Goal: Task Accomplishment & Management: Use online tool/utility

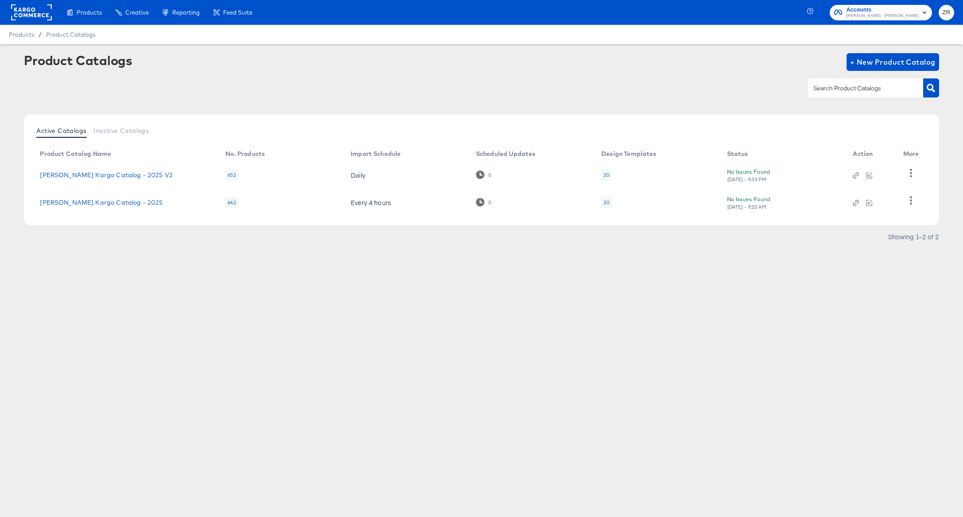
click at [217, 91] on div at bounding box center [481, 88] width 915 height 20
click at [25, 6] on rect at bounding box center [31, 12] width 41 height 16
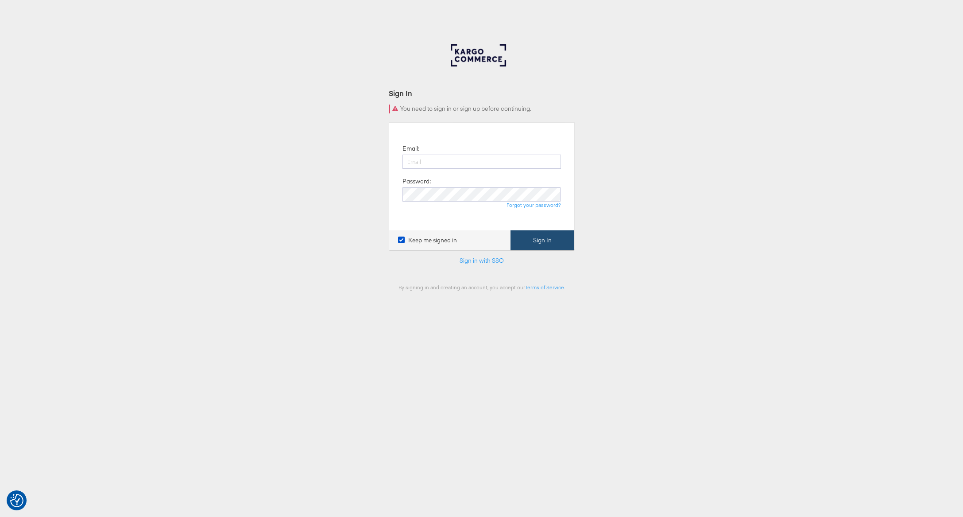
type input "zane.ruttenberg@kargo.com"
click at [535, 247] on button "Sign In" at bounding box center [543, 240] width 64 height 20
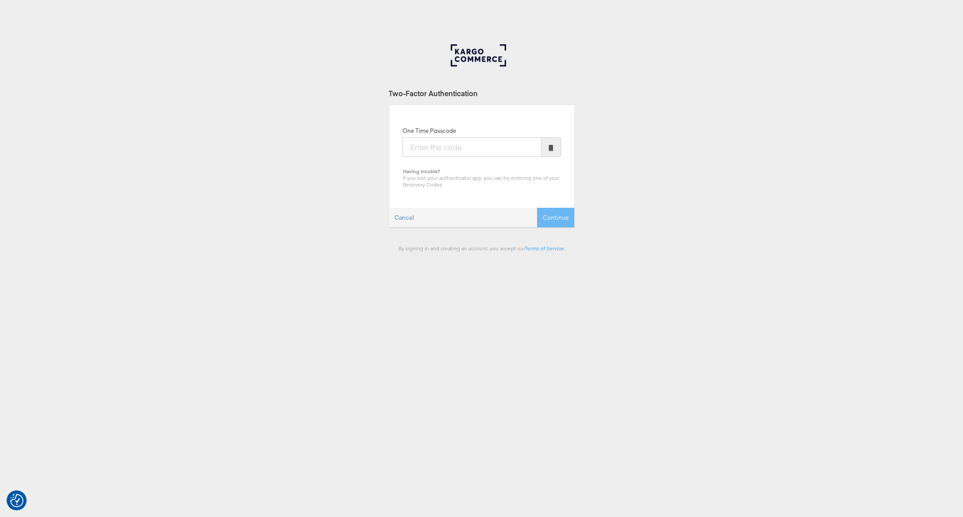
click at [418, 149] on input "One Time Passcode" at bounding box center [472, 146] width 139 height 19
type input "863813"
click at [537, 208] on button "Continue" at bounding box center [555, 218] width 37 height 20
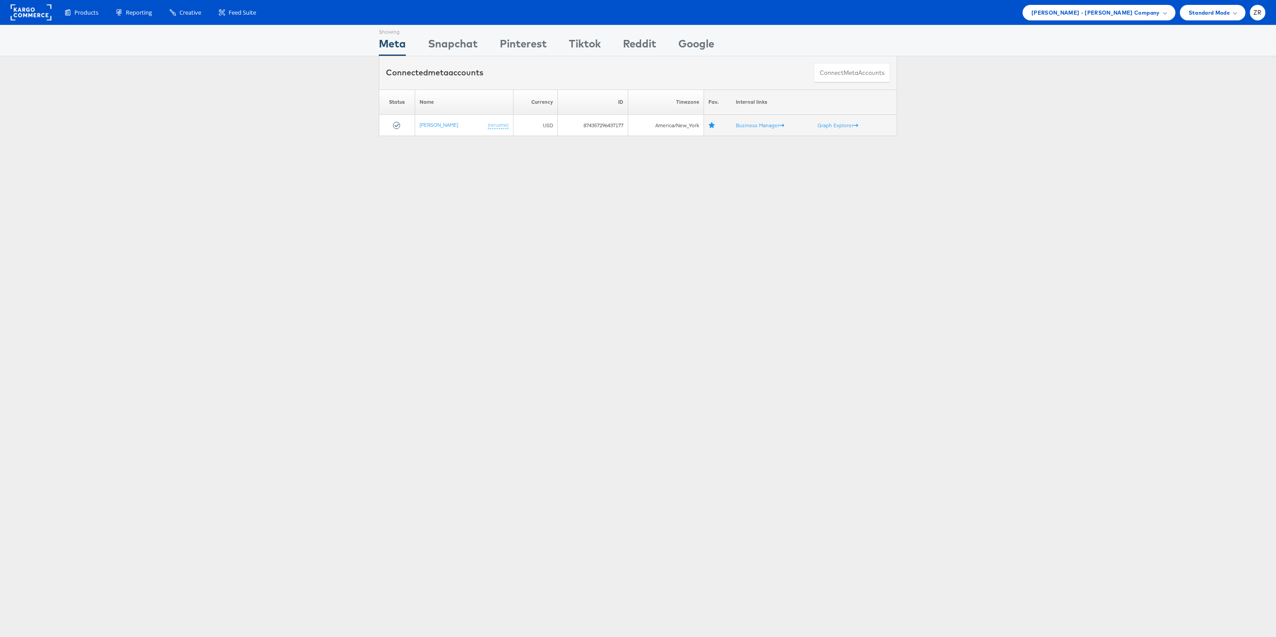
click at [42, 14] on rect at bounding box center [31, 12] width 41 height 16
click at [1159, 12] on div "Mason - Alexis Bittar Company" at bounding box center [1098, 12] width 135 height 9
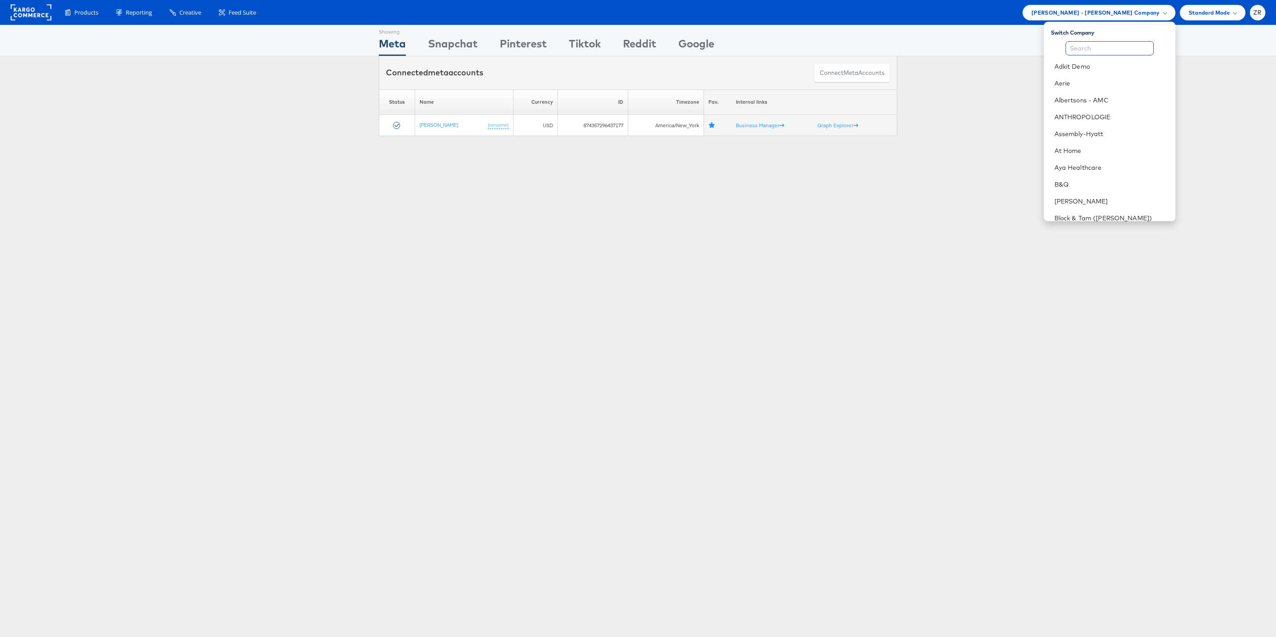
click at [1109, 48] on input "text" at bounding box center [1109, 48] width 88 height 14
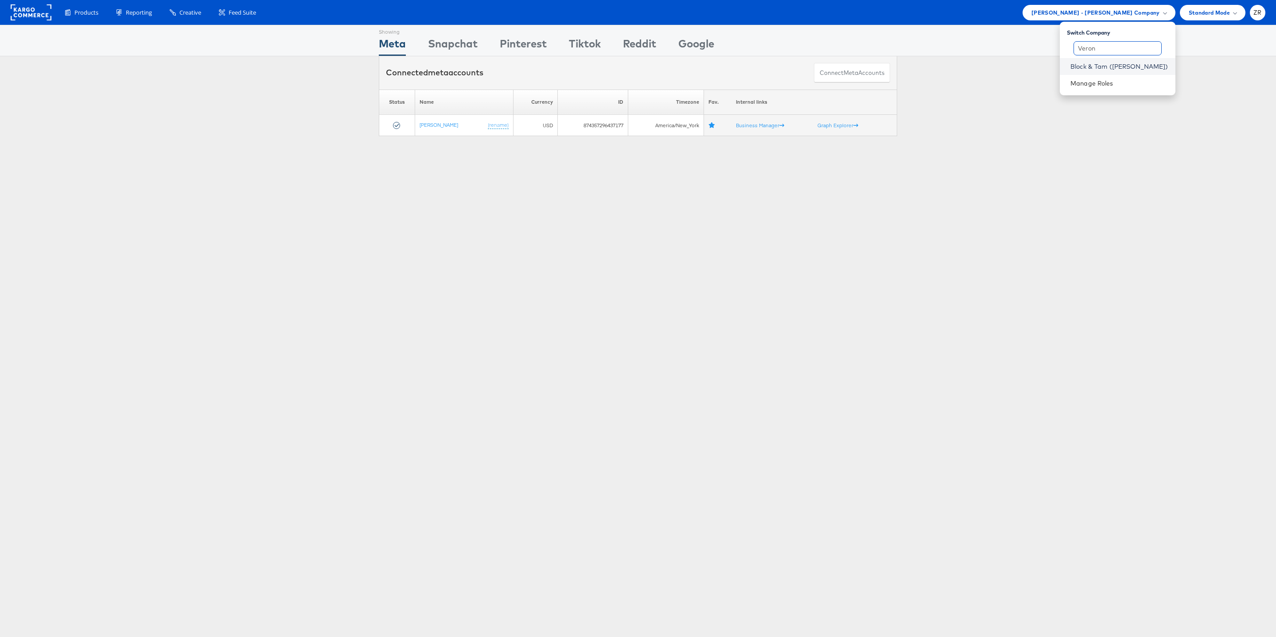
type input "Veron"
click at [1111, 67] on link "Block & Tam ([PERSON_NAME])" at bounding box center [1119, 66] width 98 height 9
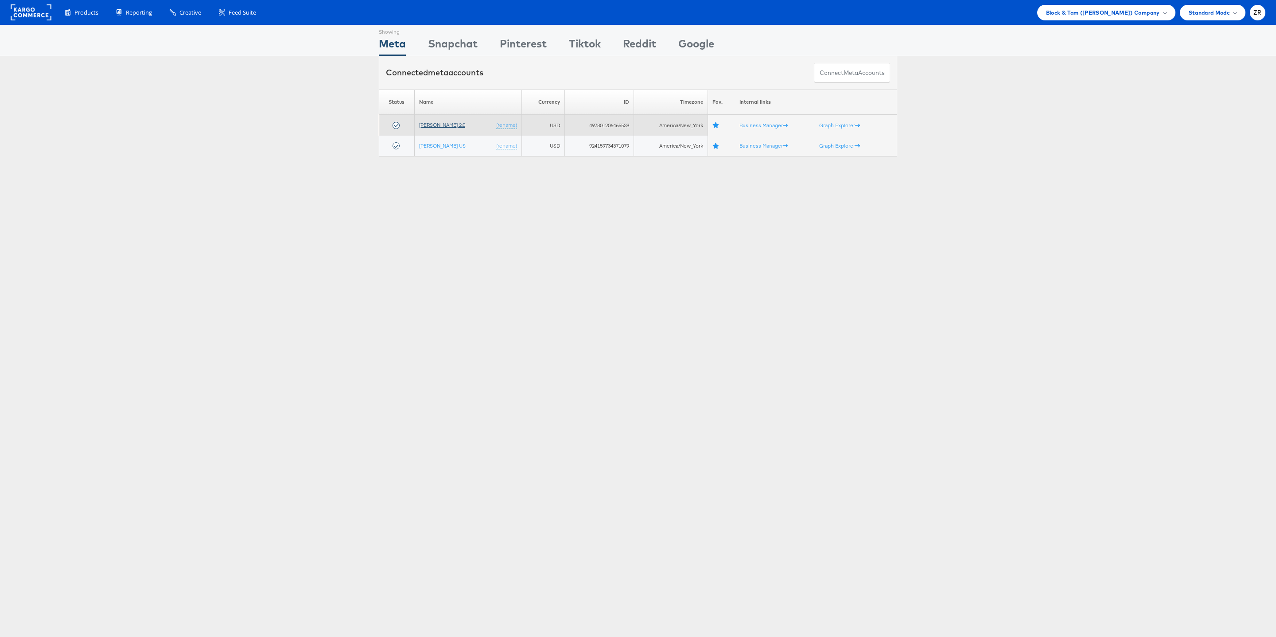
click at [450, 127] on link "Veronica Beard 2.0" at bounding box center [442, 124] width 46 height 7
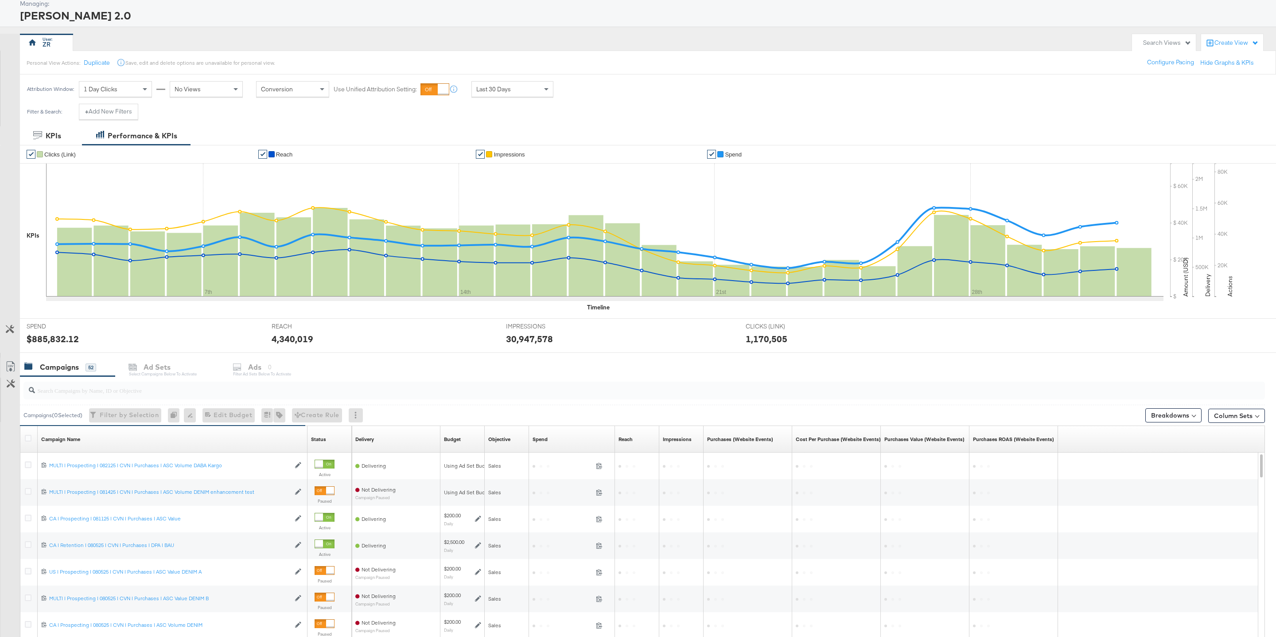
scroll to position [86, 0]
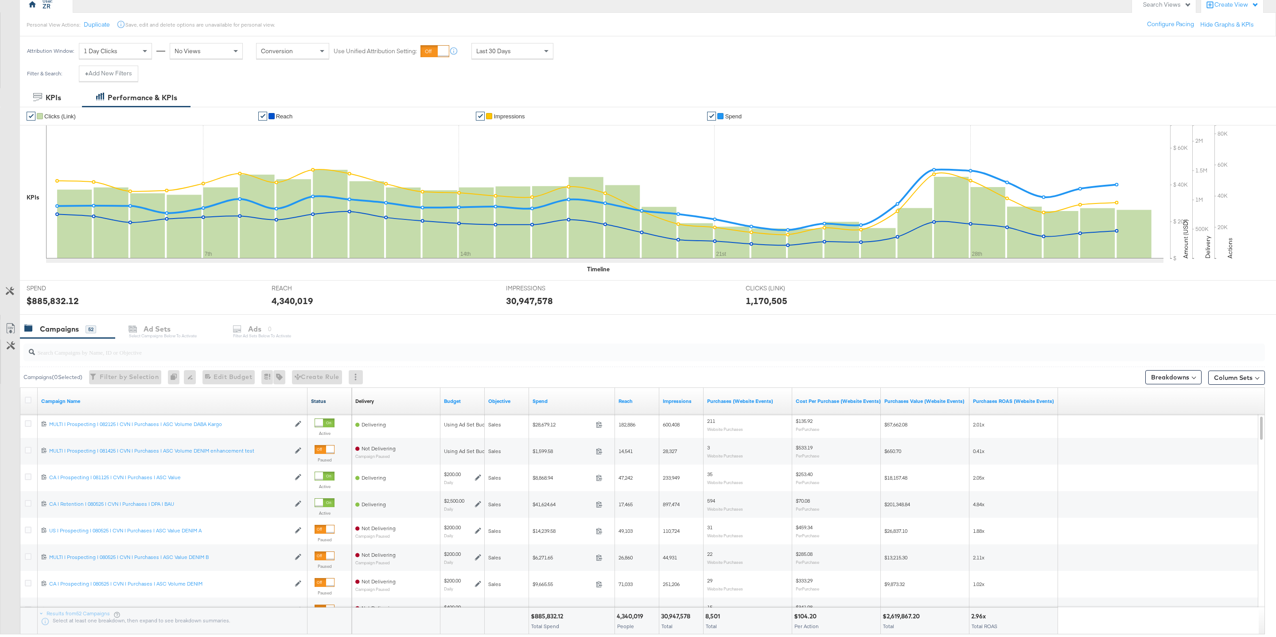
click at [318, 401] on link "Status" at bounding box center [329, 400] width 37 height 7
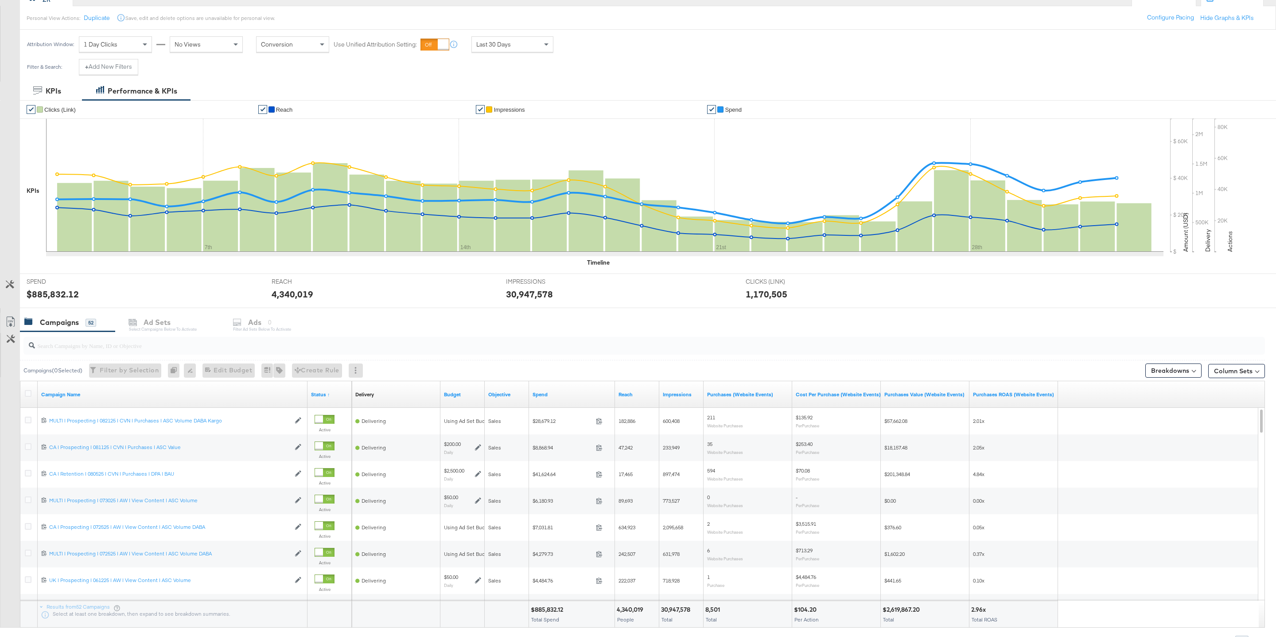
scroll to position [96, 0]
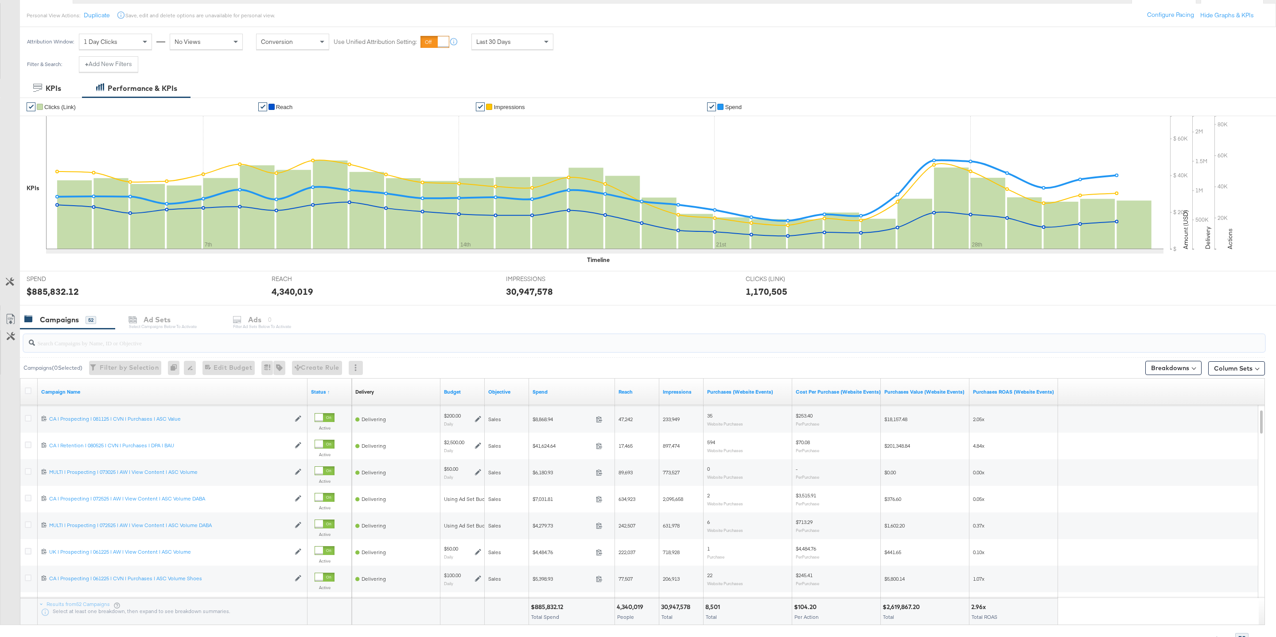
click at [109, 343] on input "search" at bounding box center [591, 338] width 1112 height 17
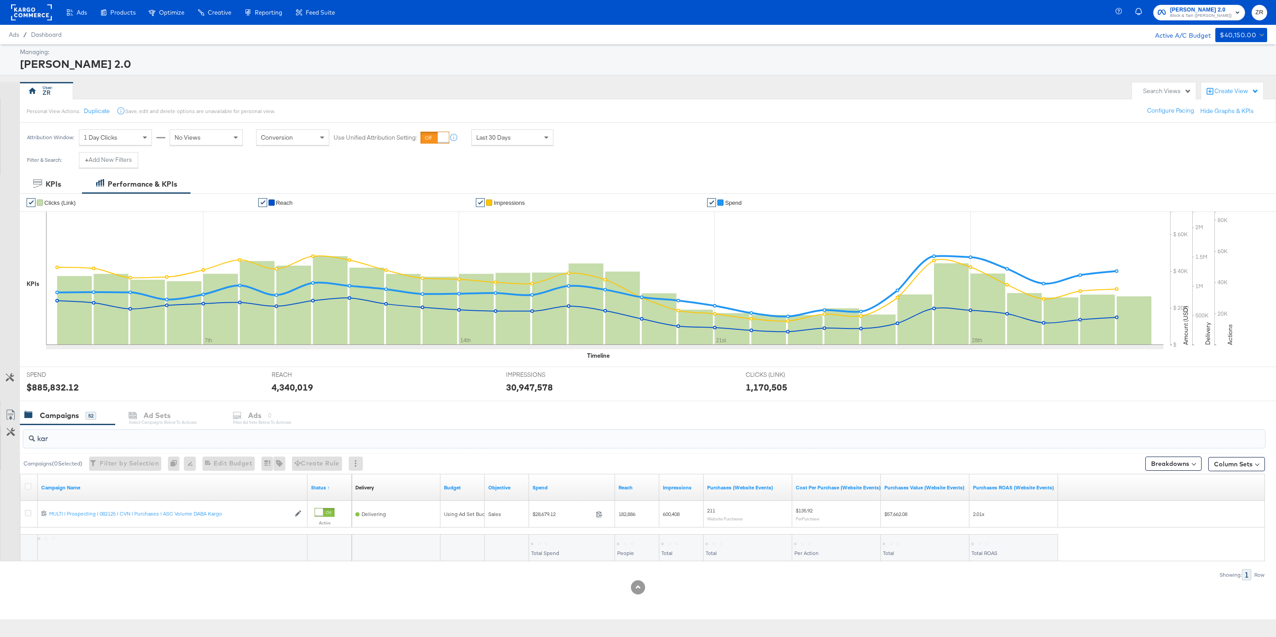
scroll to position [0, 0]
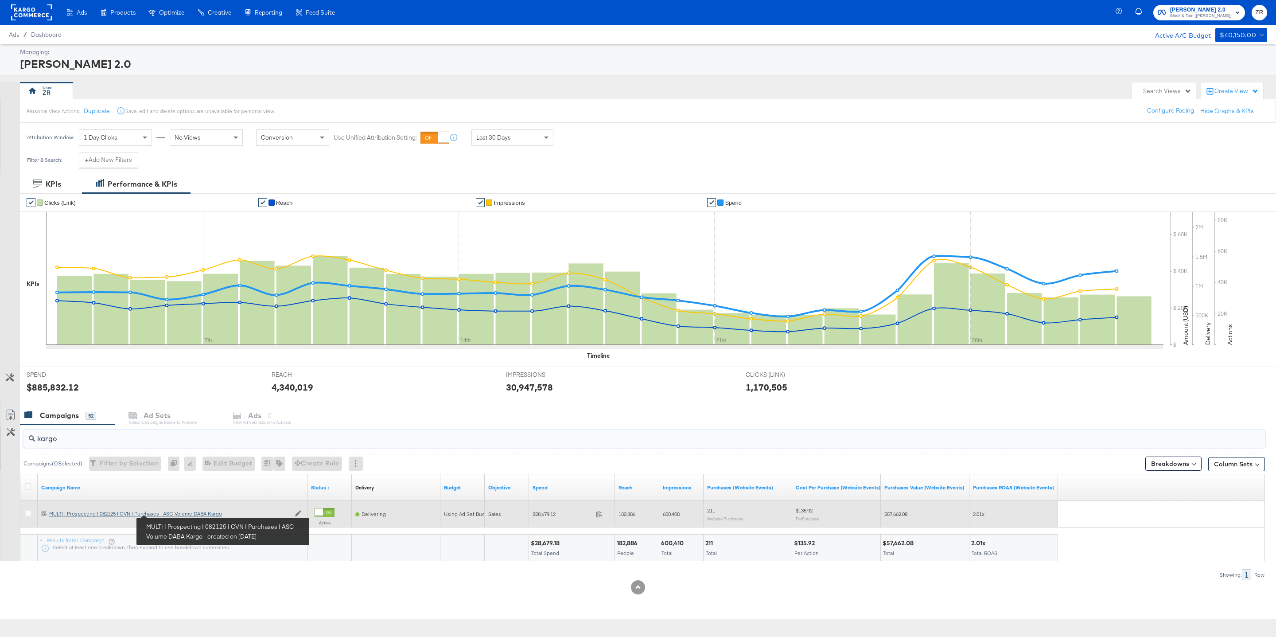
type input "kargo"
click at [170, 513] on div "MULTI | Prospecting | 082125 | CVN | Purchases | ASC Volume DABA Kargo MULTI | …" at bounding box center [169, 513] width 241 height 7
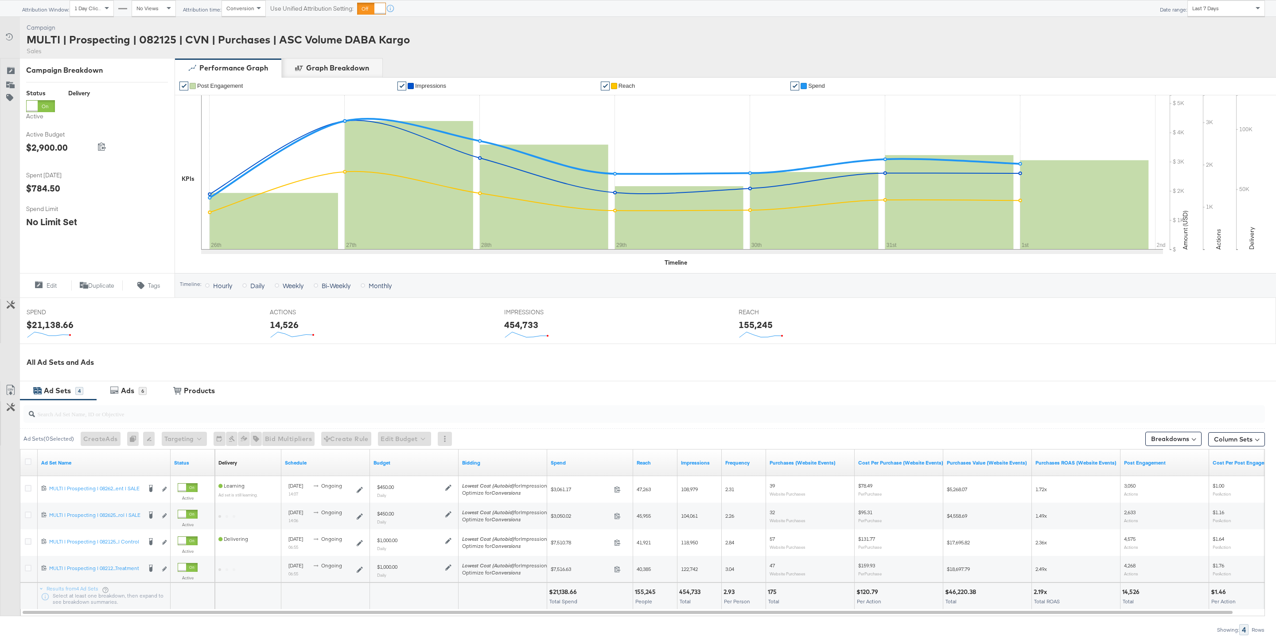
scroll to position [121, 0]
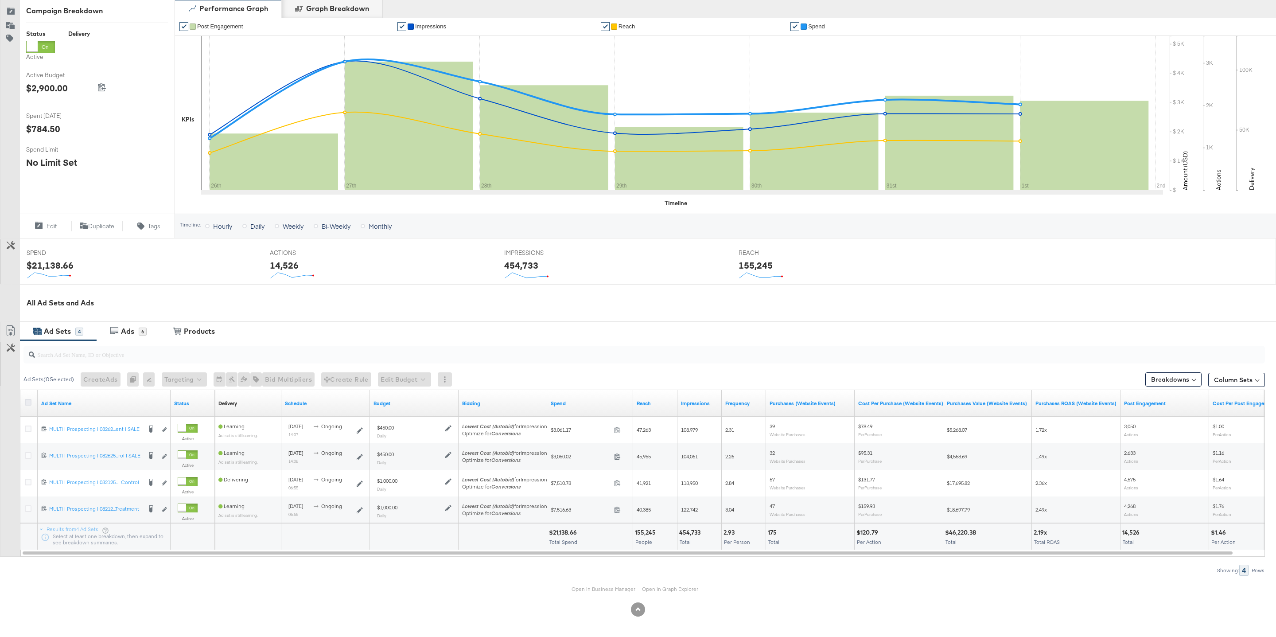
click at [26, 401] on icon at bounding box center [28, 402] width 7 height 7
click at [0, 0] on input "checkbox" at bounding box center [0, 0] width 0 height 0
click at [124, 333] on div "Ads" at bounding box center [127, 331] width 13 height 10
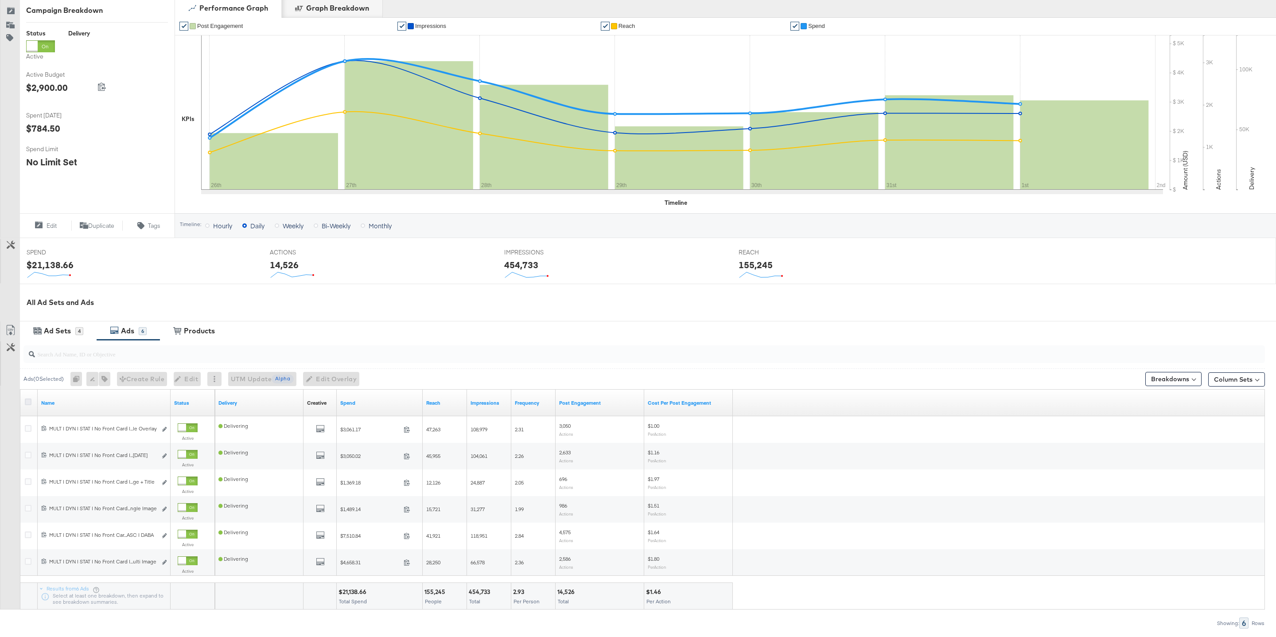
click at [28, 404] on icon at bounding box center [28, 401] width 7 height 7
click at [0, 0] on input "checkbox" at bounding box center [0, 0] width 0 height 0
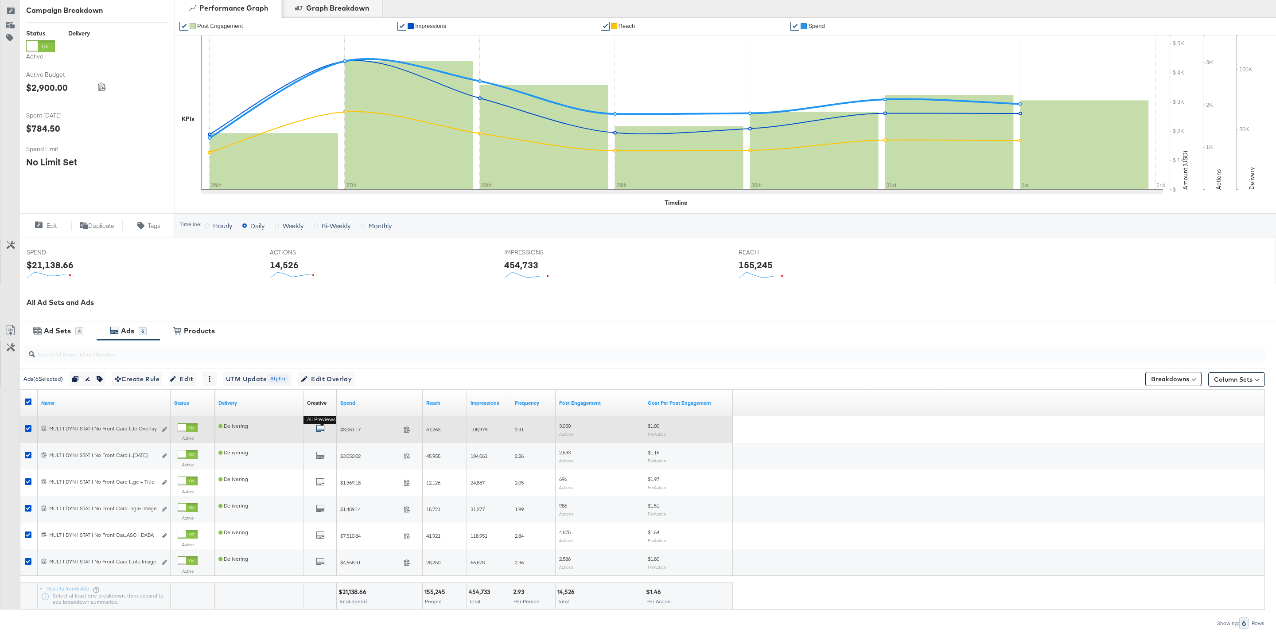
click at [319, 430] on icon "default" at bounding box center [320, 428] width 9 height 9
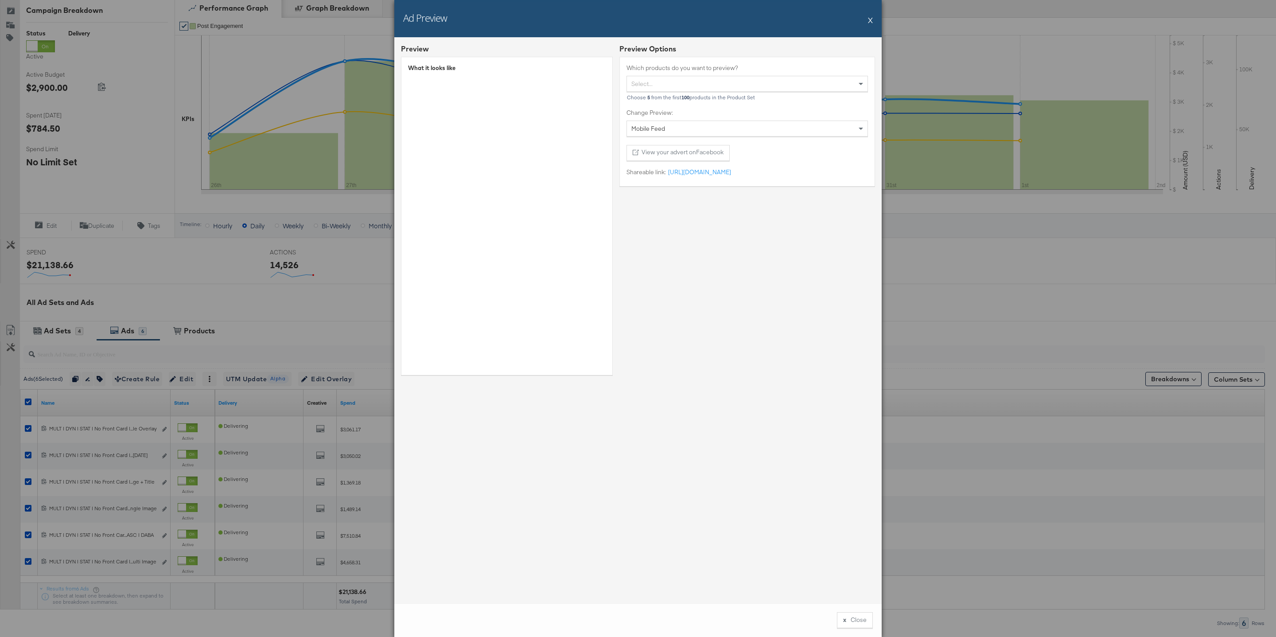
click at [867, 19] on div "Ad Preview X" at bounding box center [637, 18] width 487 height 37
click at [873, 19] on div "Ad Preview X" at bounding box center [637, 18] width 487 height 37
click at [871, 21] on button "X" at bounding box center [870, 20] width 5 height 18
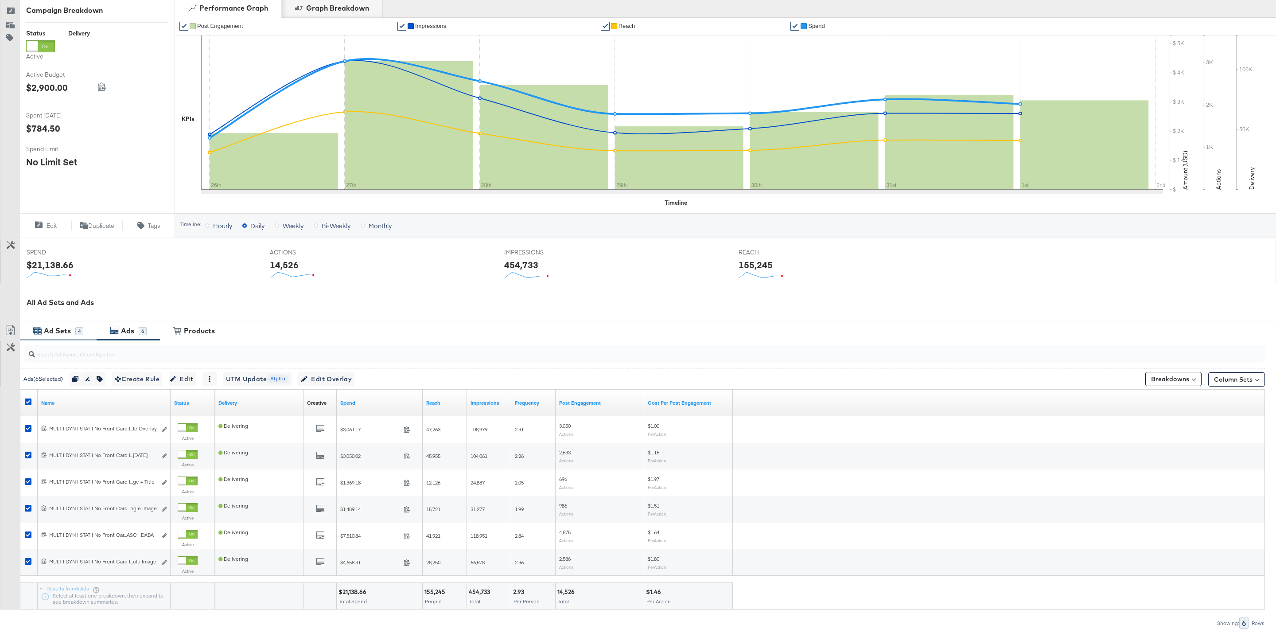
click at [54, 330] on div "Ad Sets" at bounding box center [57, 331] width 27 height 10
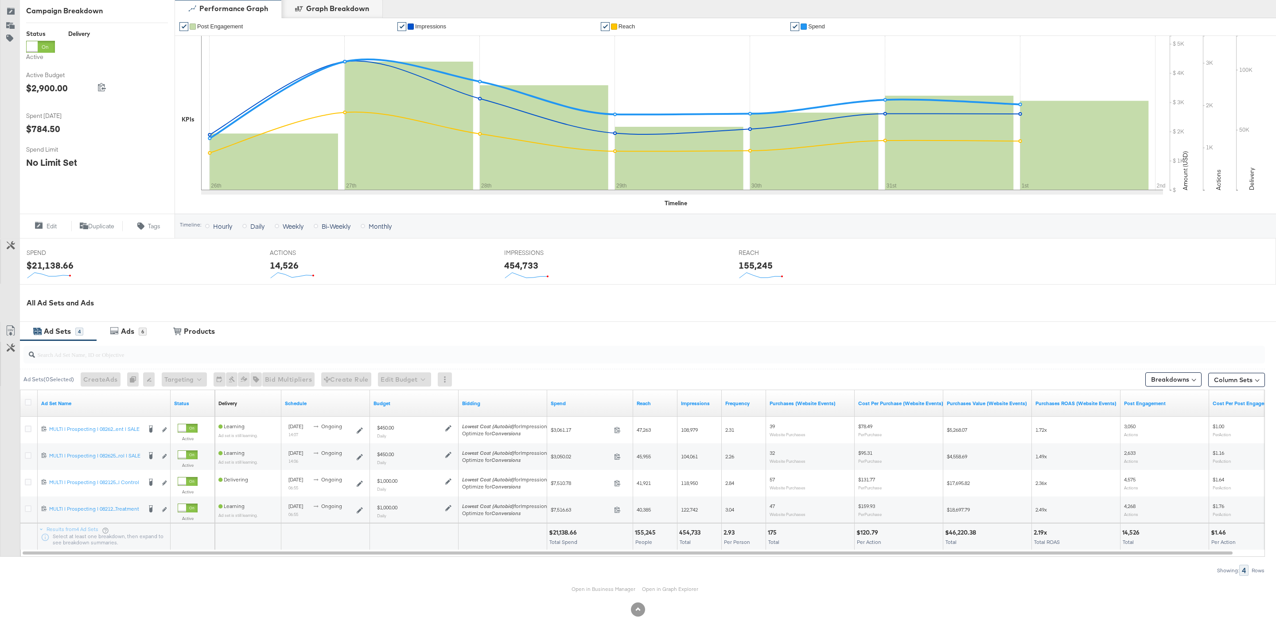
scroll to position [0, 0]
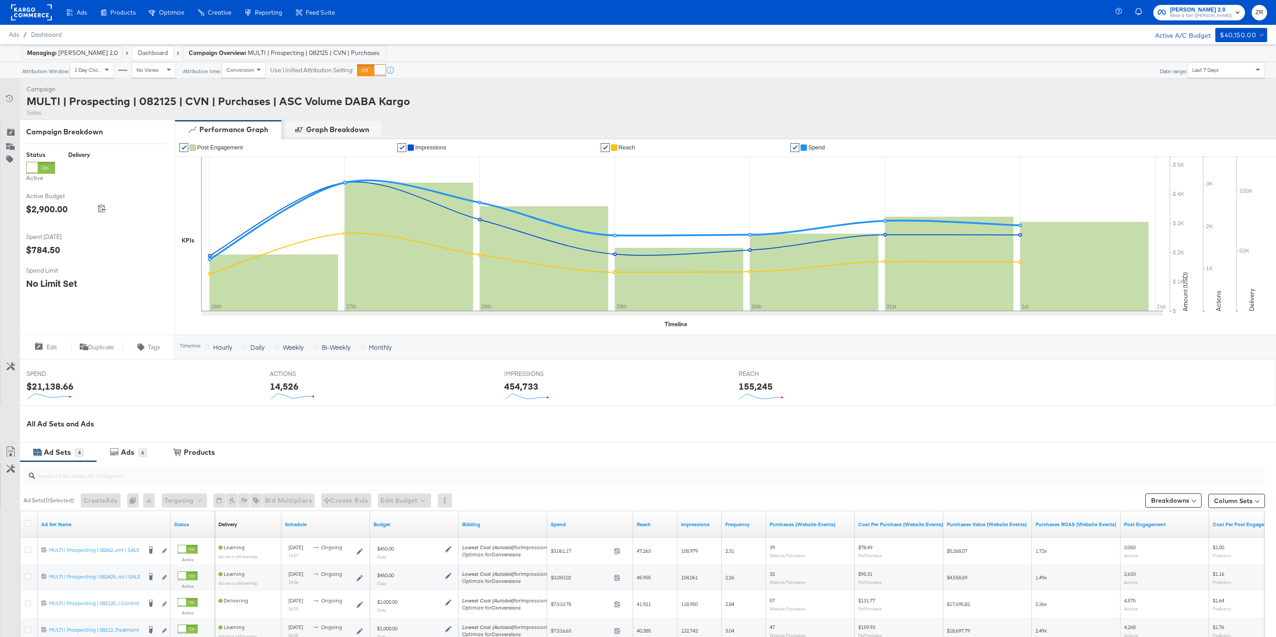
click at [1256, 12] on span "ZR" at bounding box center [1259, 13] width 8 height 10
click at [1218, 70] on link "Advice and Answers" at bounding box center [1211, 71] width 68 height 16
